Goal: Information Seeking & Learning: Check status

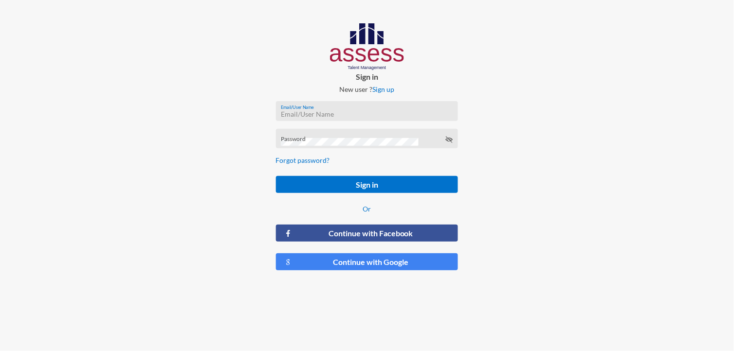
click at [337, 115] on input "Email/User Name" at bounding box center [367, 114] width 172 height 8
paste input "MoaazHany-RME"
type input "MoaazHany-RME"
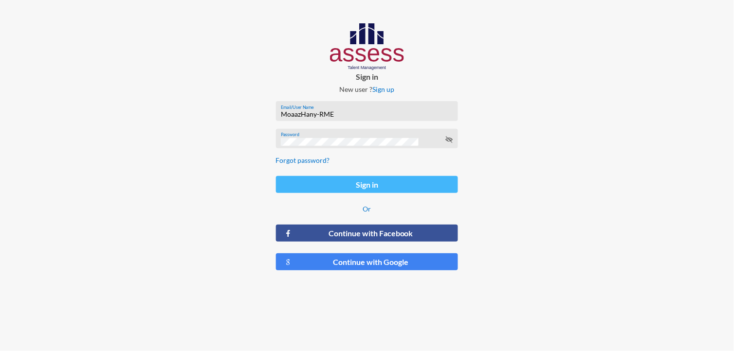
click at [412, 180] on button "Sign in" at bounding box center [367, 184] width 182 height 17
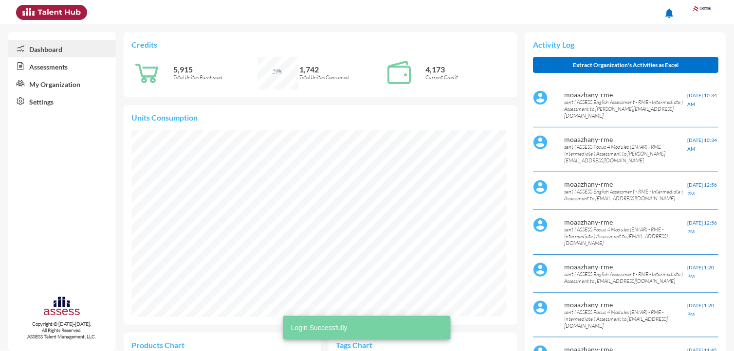
click at [36, 66] on link "Assessments" at bounding box center [62, 66] width 108 height 18
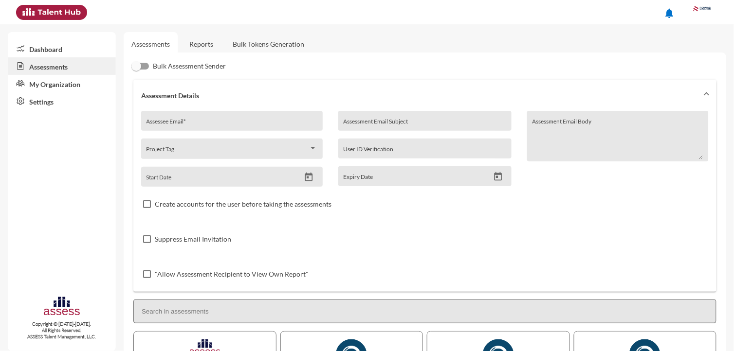
click at [196, 46] on link "Reports" at bounding box center [200, 44] width 39 height 24
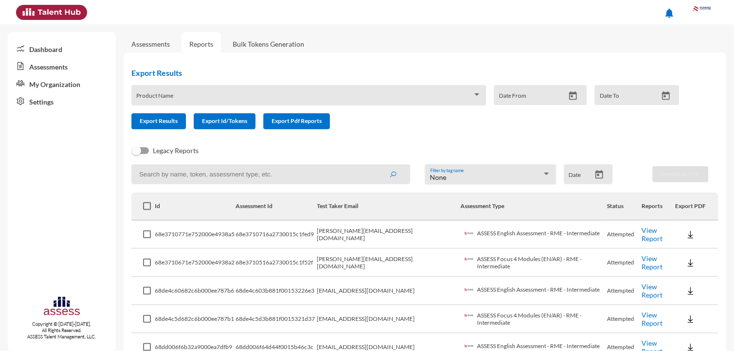
click at [244, 174] on input at bounding box center [270, 174] width 279 height 20
paste input "mohamed.sobhy@rowad-rme.com"
click at [377, 165] on button "submit" at bounding box center [392, 174] width 31 height 18
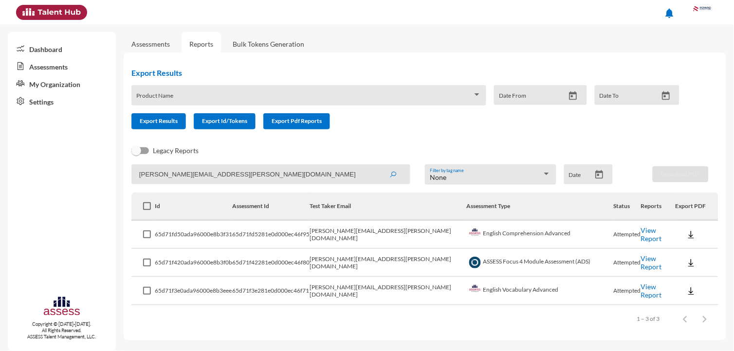
click at [640, 234] on link "View Report" at bounding box center [650, 234] width 21 height 17
click at [643, 265] on link "View Report" at bounding box center [650, 262] width 21 height 17
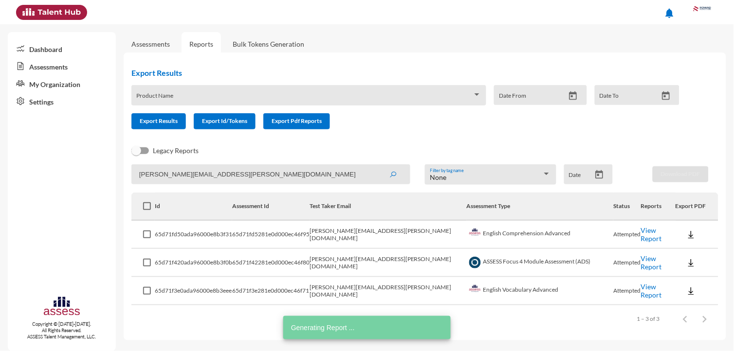
click at [640, 291] on link "View Report" at bounding box center [650, 291] width 21 height 17
click at [258, 173] on input "mohamed.sobhy@rowad-rme.com" at bounding box center [270, 174] width 279 height 20
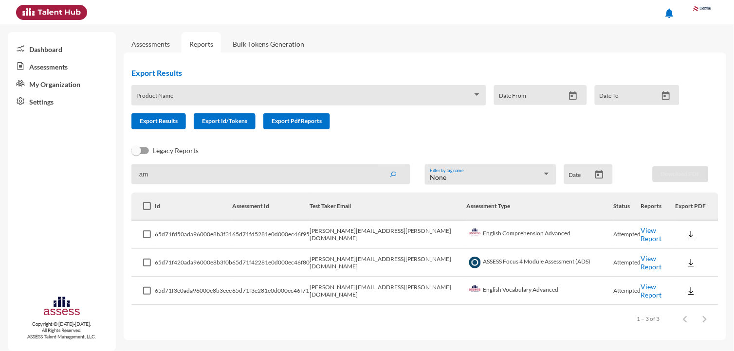
type input "a"
click at [377, 165] on button "submit" at bounding box center [392, 174] width 31 height 18
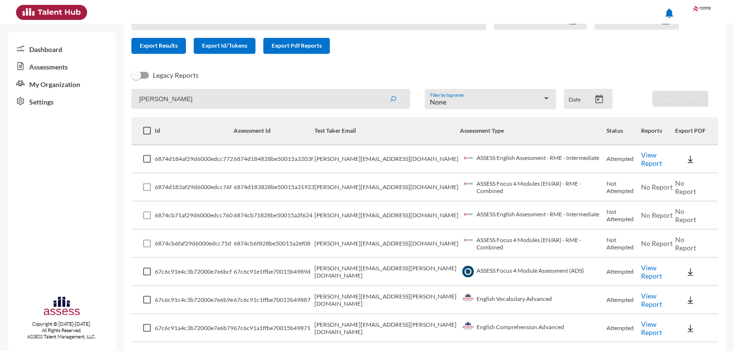
scroll to position [105, 0]
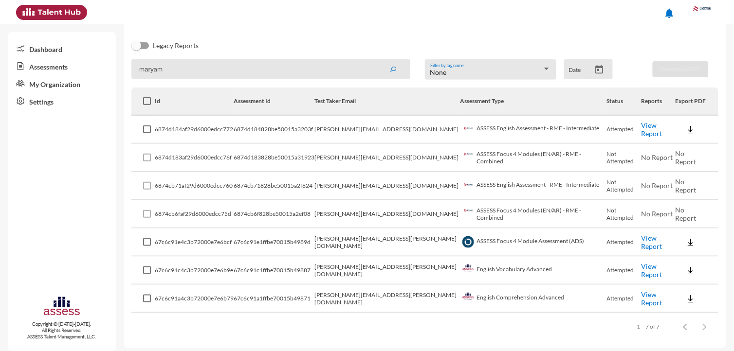
click at [377, 60] on button "submit" at bounding box center [392, 69] width 31 height 18
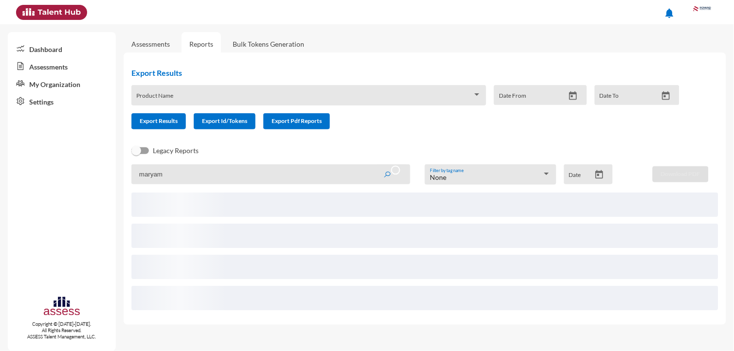
scroll to position [0, 0]
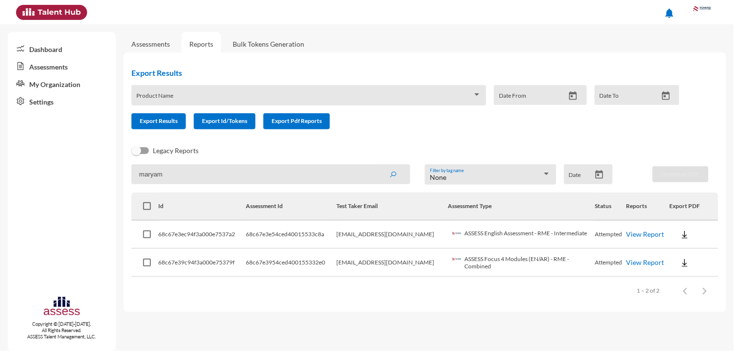
click at [640, 236] on link "View Report" at bounding box center [645, 234] width 38 height 8
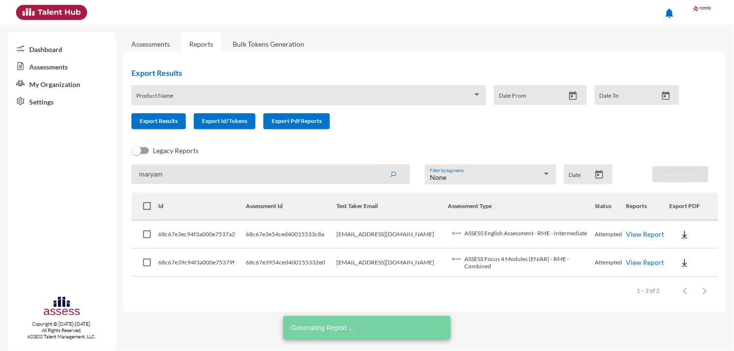
click at [631, 268] on td "View Report" at bounding box center [647, 263] width 43 height 28
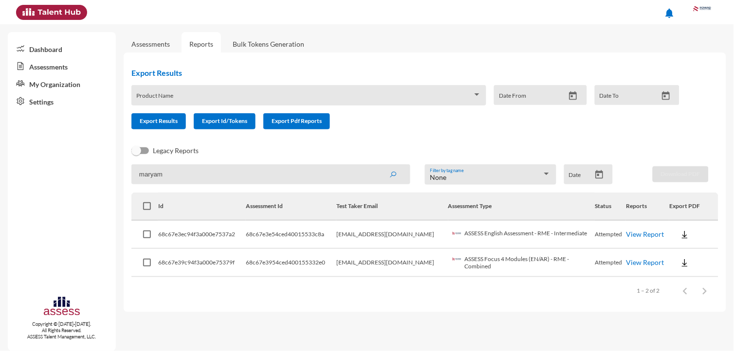
click at [631, 266] on td "View Report" at bounding box center [647, 263] width 43 height 28
click at [631, 263] on link "View Report" at bounding box center [645, 262] width 38 height 8
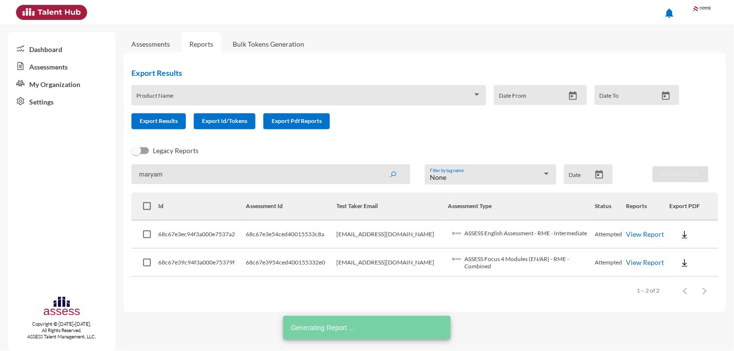
click at [307, 178] on input "maryam" at bounding box center [270, 174] width 279 height 20
paste input "ohamed.embaby@rowad-rme.net"
click at [377, 165] on button "submit" at bounding box center [392, 174] width 31 height 18
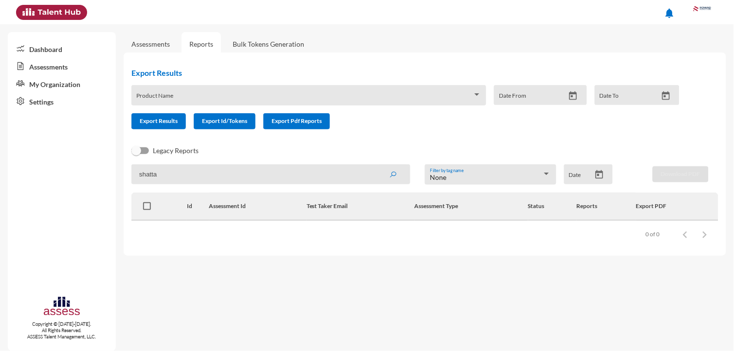
click at [377, 165] on button "submit" at bounding box center [392, 174] width 31 height 18
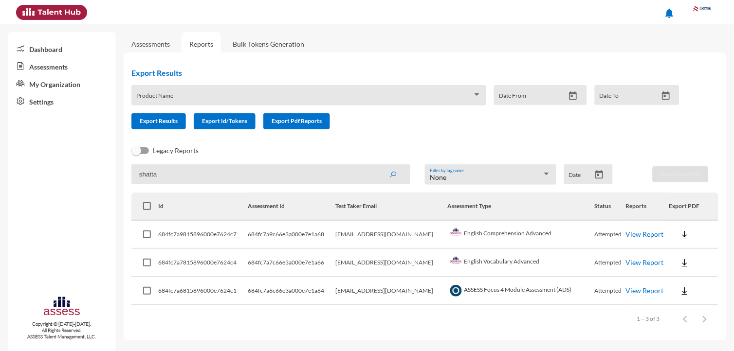
click at [629, 231] on link "View Report" at bounding box center [645, 234] width 38 height 8
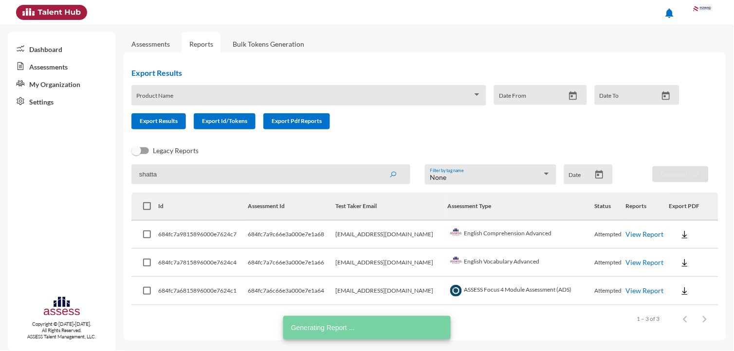
click at [649, 260] on link "View Report" at bounding box center [645, 262] width 38 height 8
click at [635, 287] on link "View Report" at bounding box center [645, 291] width 38 height 8
click at [238, 167] on input "shatta" at bounding box center [270, 174] width 279 height 20
click at [239, 167] on input "shatta" at bounding box center [270, 174] width 279 height 20
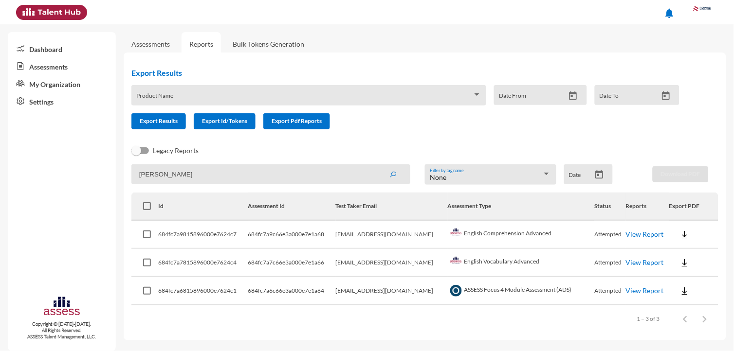
click at [377, 165] on button "submit" at bounding box center [392, 174] width 31 height 18
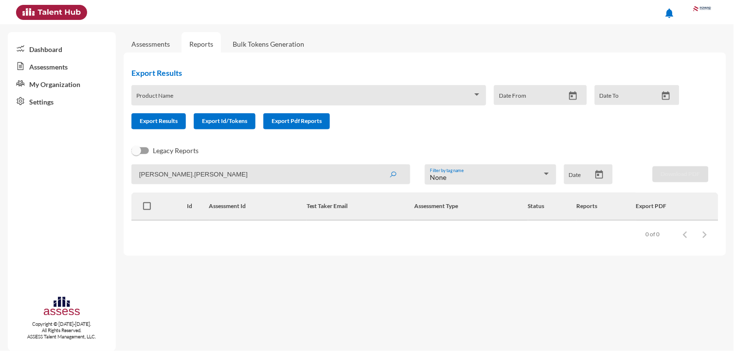
click at [377, 165] on button "submit" at bounding box center [392, 174] width 31 height 18
click at [223, 180] on input "mohamed.adel" at bounding box center [270, 174] width 279 height 20
paste input "ahmoud.adel@rowad-rme.net"
click at [377, 165] on button "submit" at bounding box center [392, 174] width 31 height 18
paste input "li@rowad-rme.com"
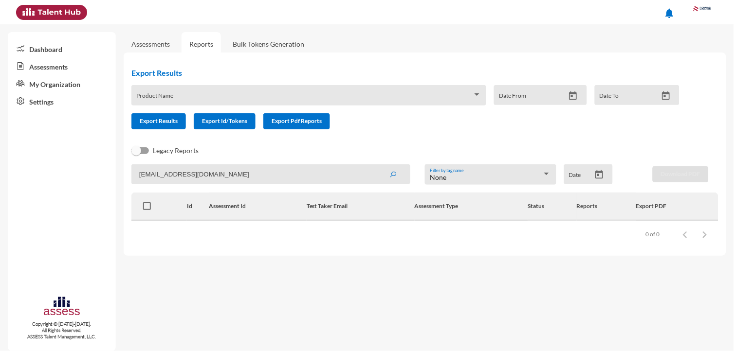
type input "mahmoud.ali@rowad-rme.com"
click at [377, 165] on button "submit" at bounding box center [392, 174] width 31 height 18
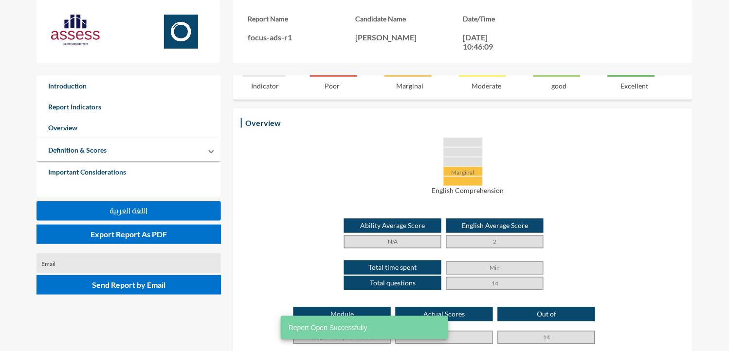
scroll to position [187, 0]
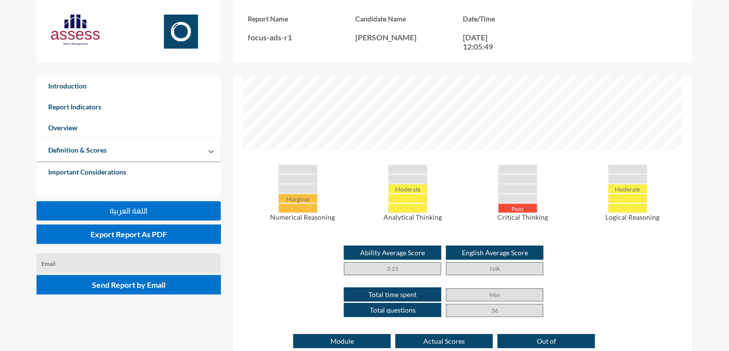
scroll to position [403, 0]
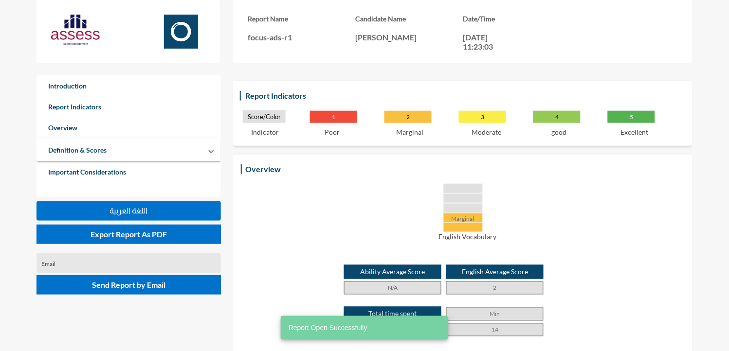
scroll to position [139, 0]
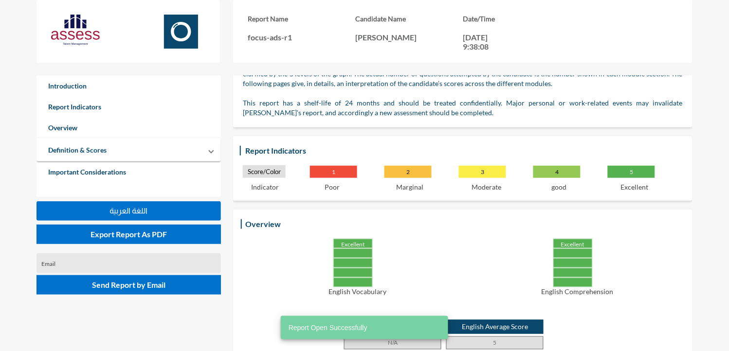
scroll to position [133, 0]
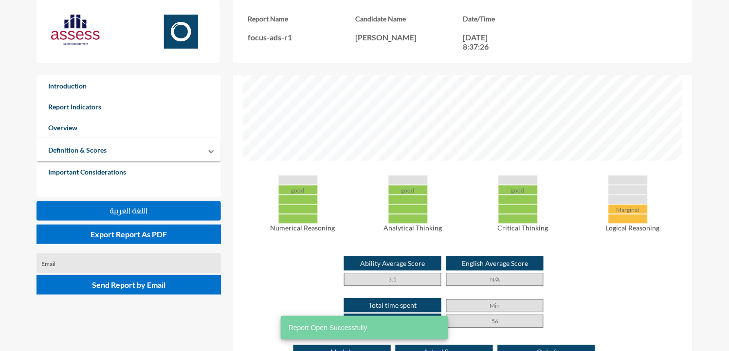
scroll to position [394, 0]
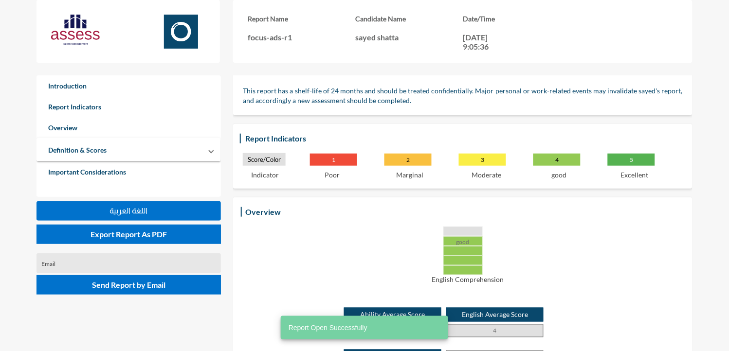
scroll to position [98, 0]
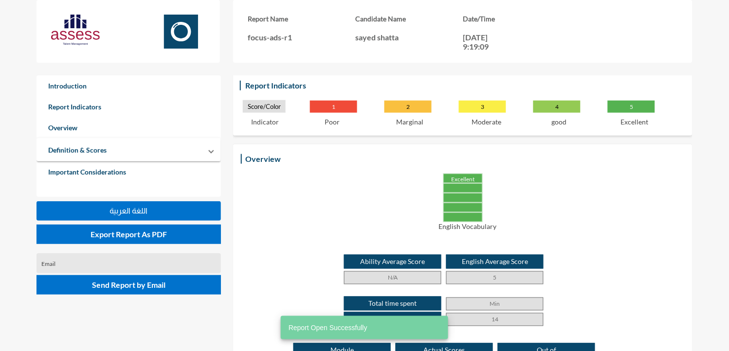
scroll to position [151, 0]
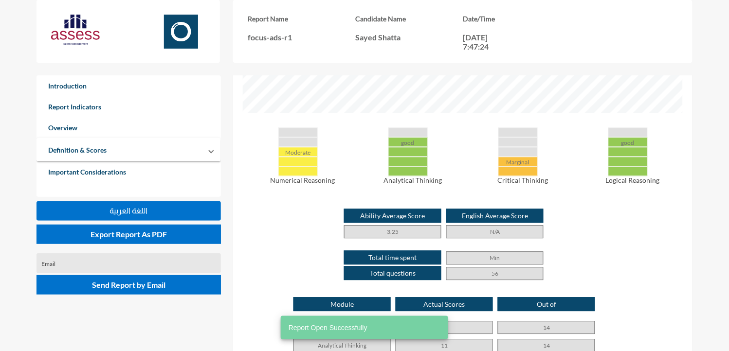
scroll to position [440, 0]
